Goal: Ask a question: Seek information or help from site administrators or community

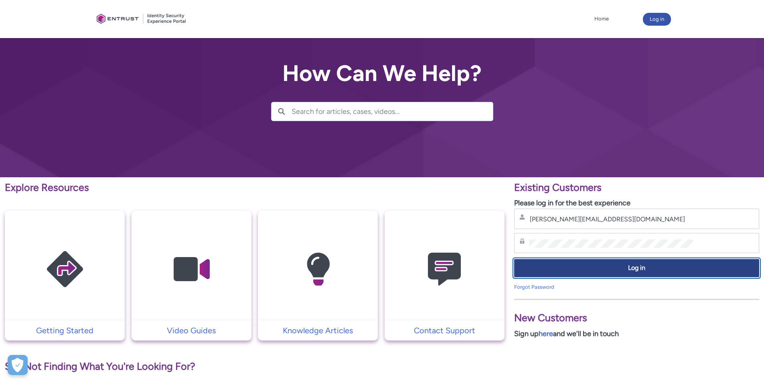
click at [626, 271] on span "Log in" at bounding box center [637, 268] width 235 height 9
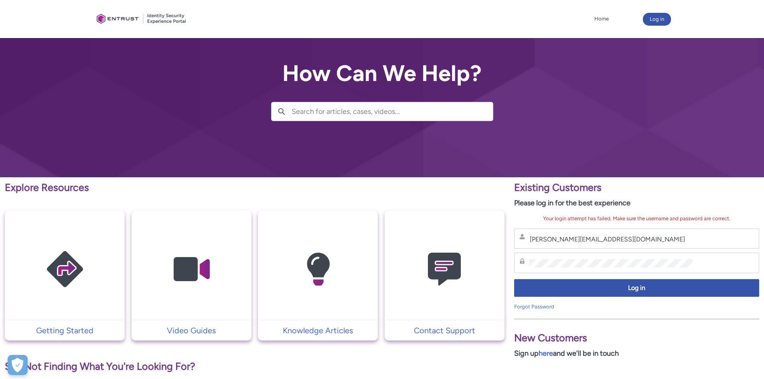
click at [455, 288] on img at bounding box center [444, 269] width 76 height 86
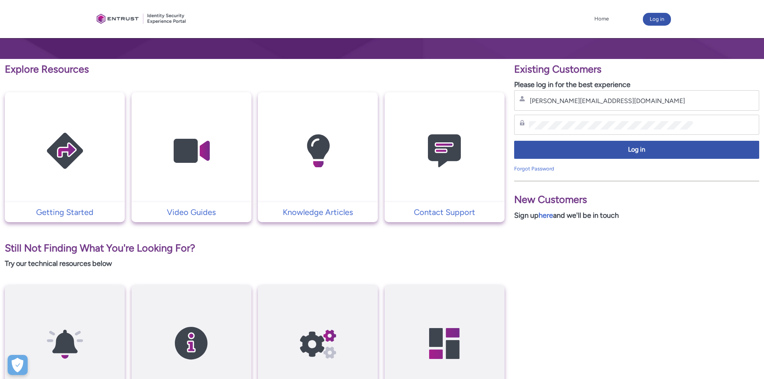
scroll to position [105, 0]
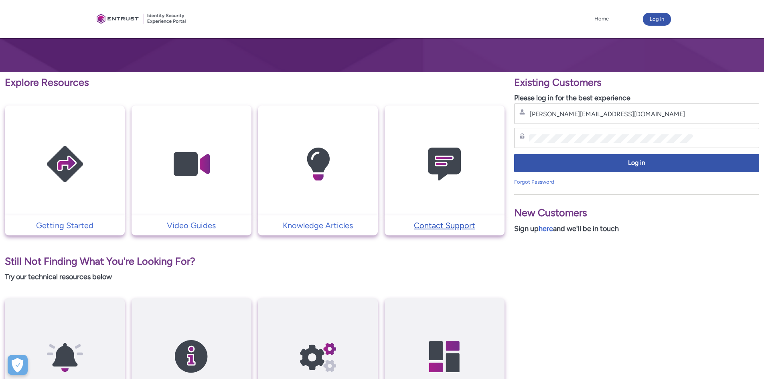
click at [454, 227] on p "Contact Support" at bounding box center [445, 225] width 112 height 12
